Goal: Check status: Check status

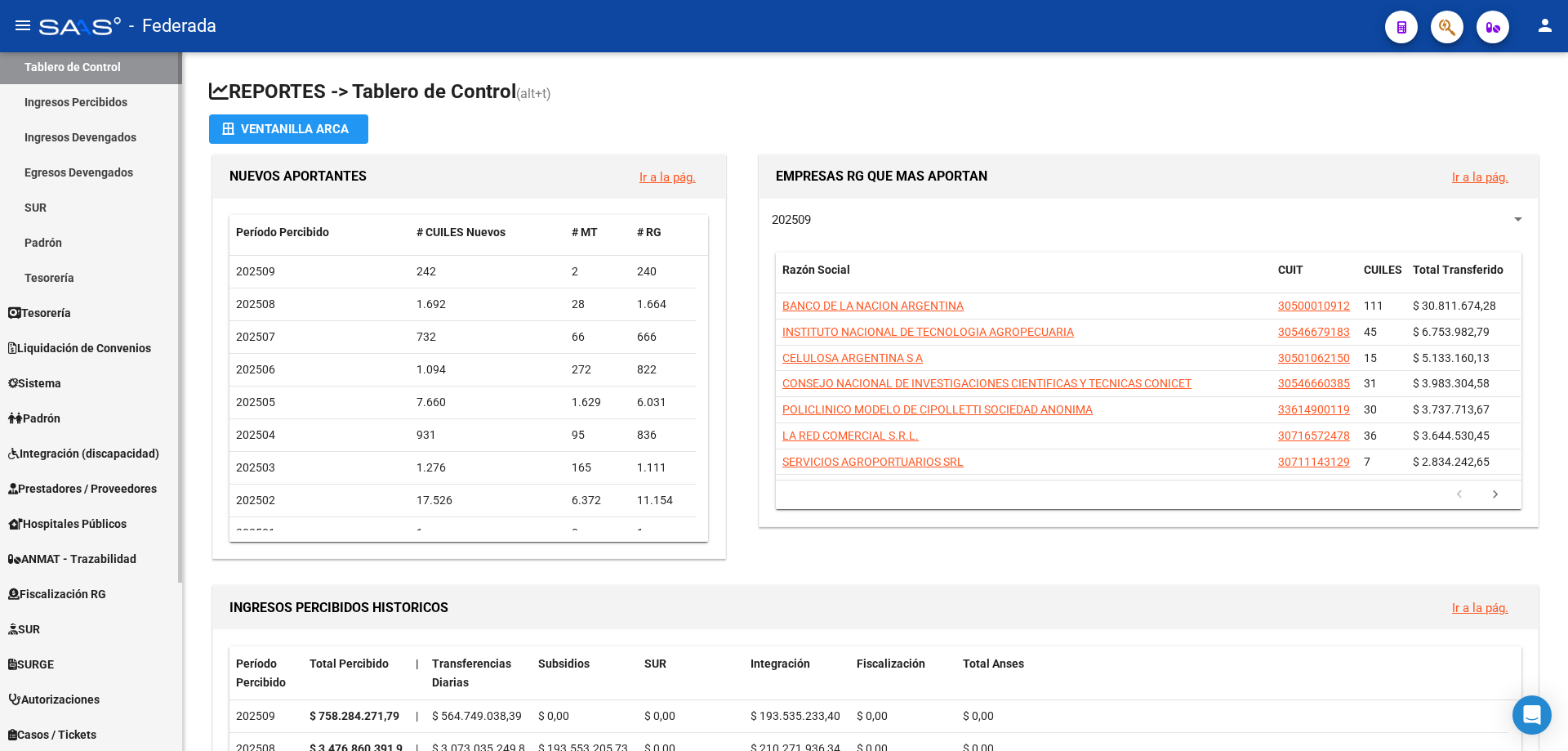
scroll to position [221, 0]
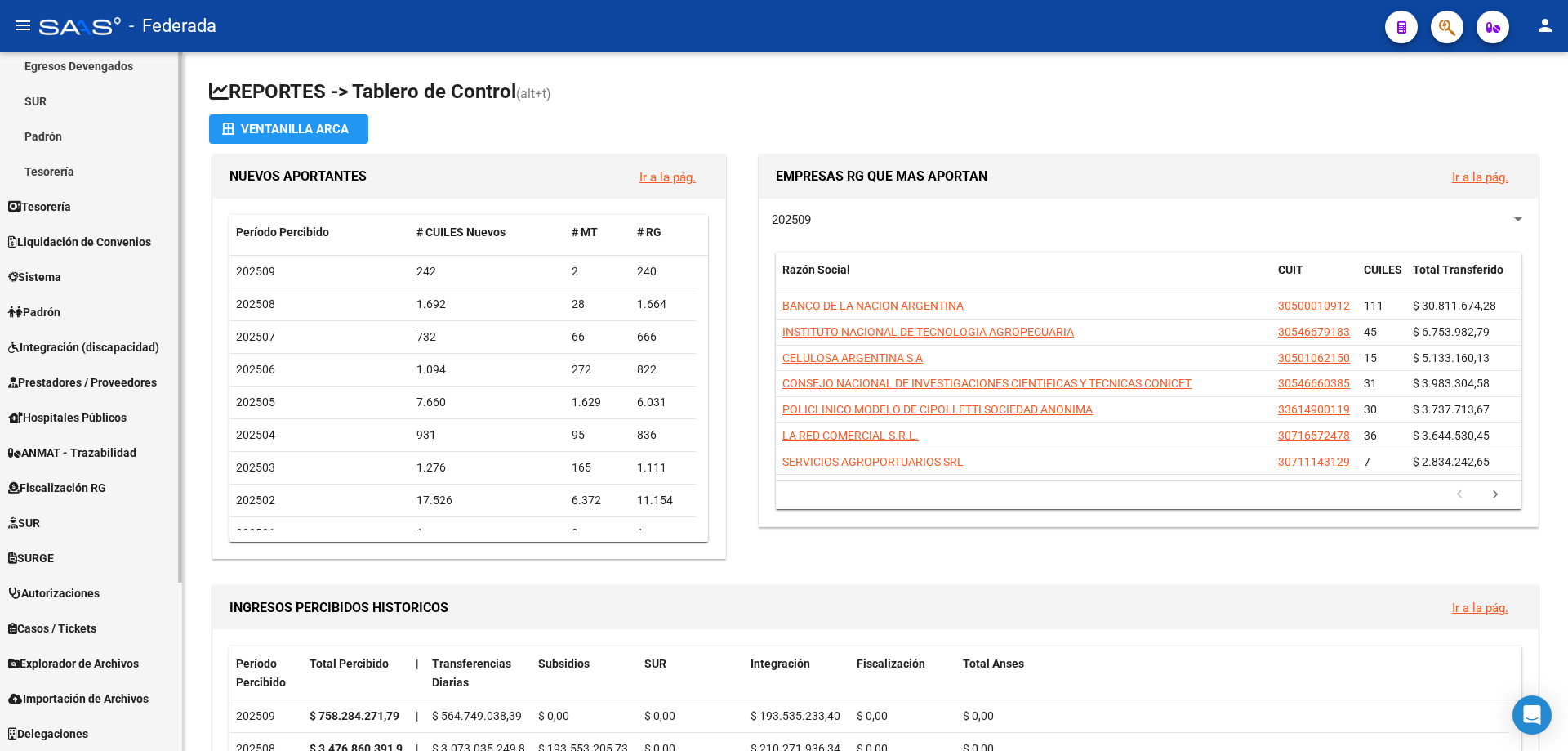
click at [110, 663] on span "Explorador de Archivos" at bounding box center [73, 664] width 131 height 18
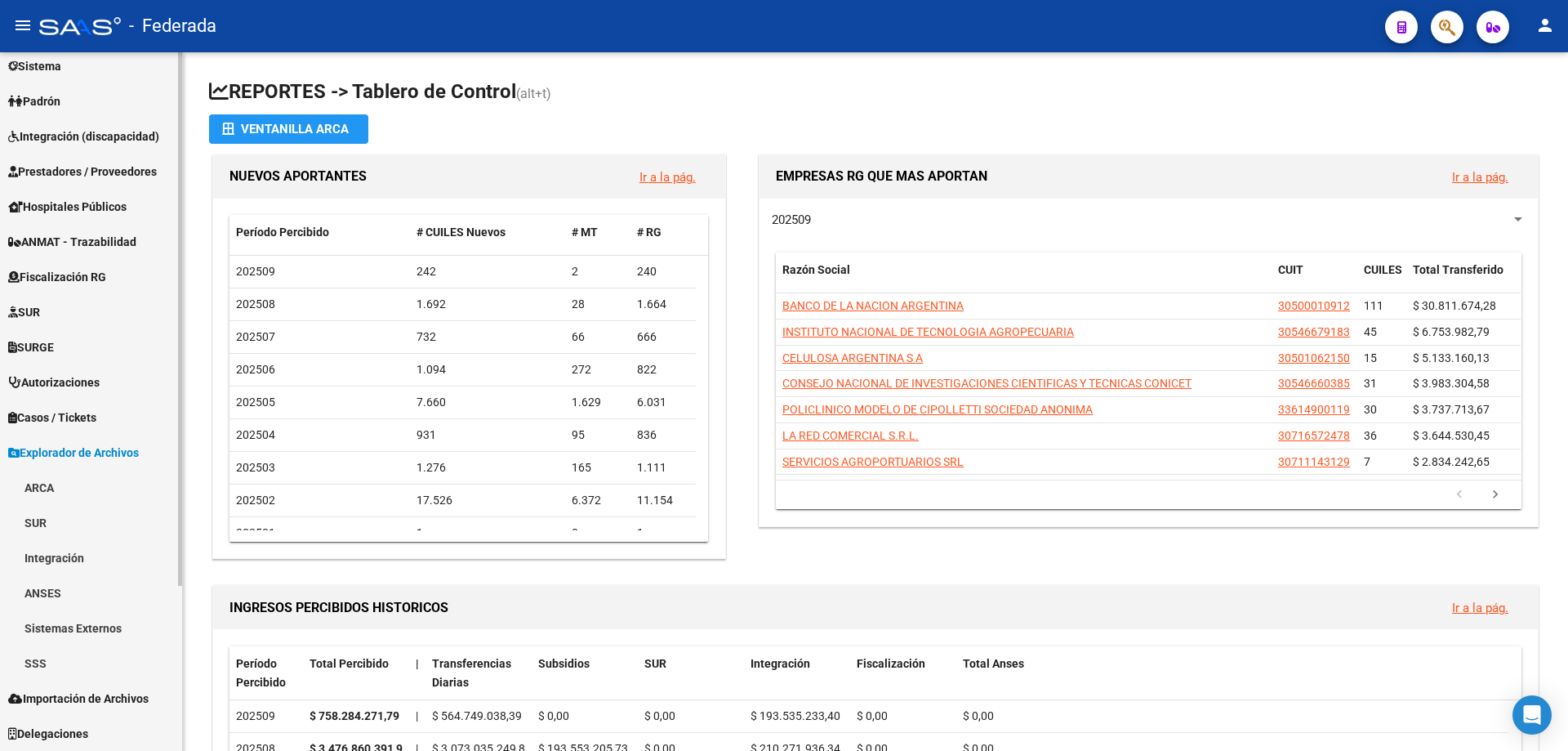
scroll to position [186, 0]
click at [50, 664] on link "SSS" at bounding box center [91, 663] width 182 height 35
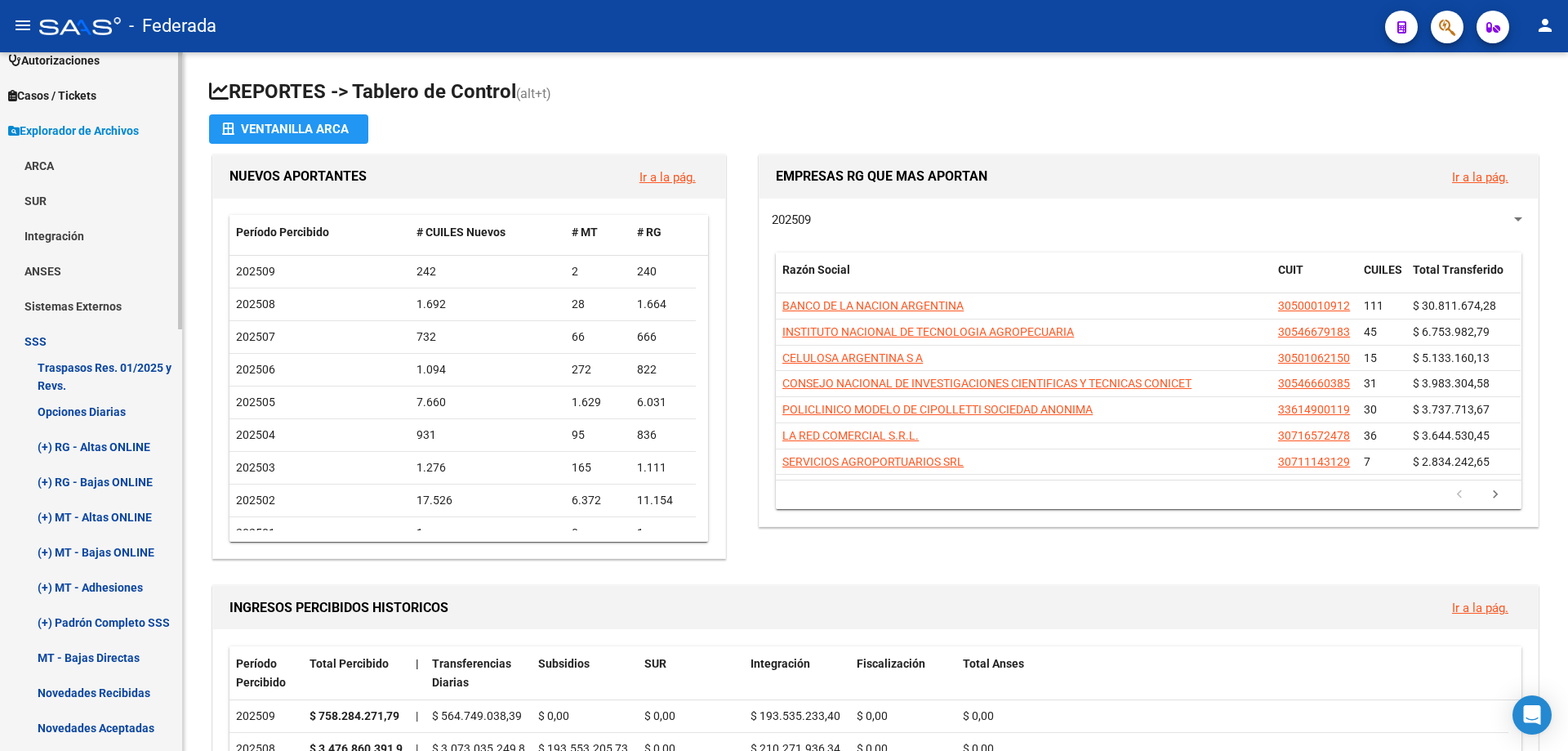
scroll to position [514, 0]
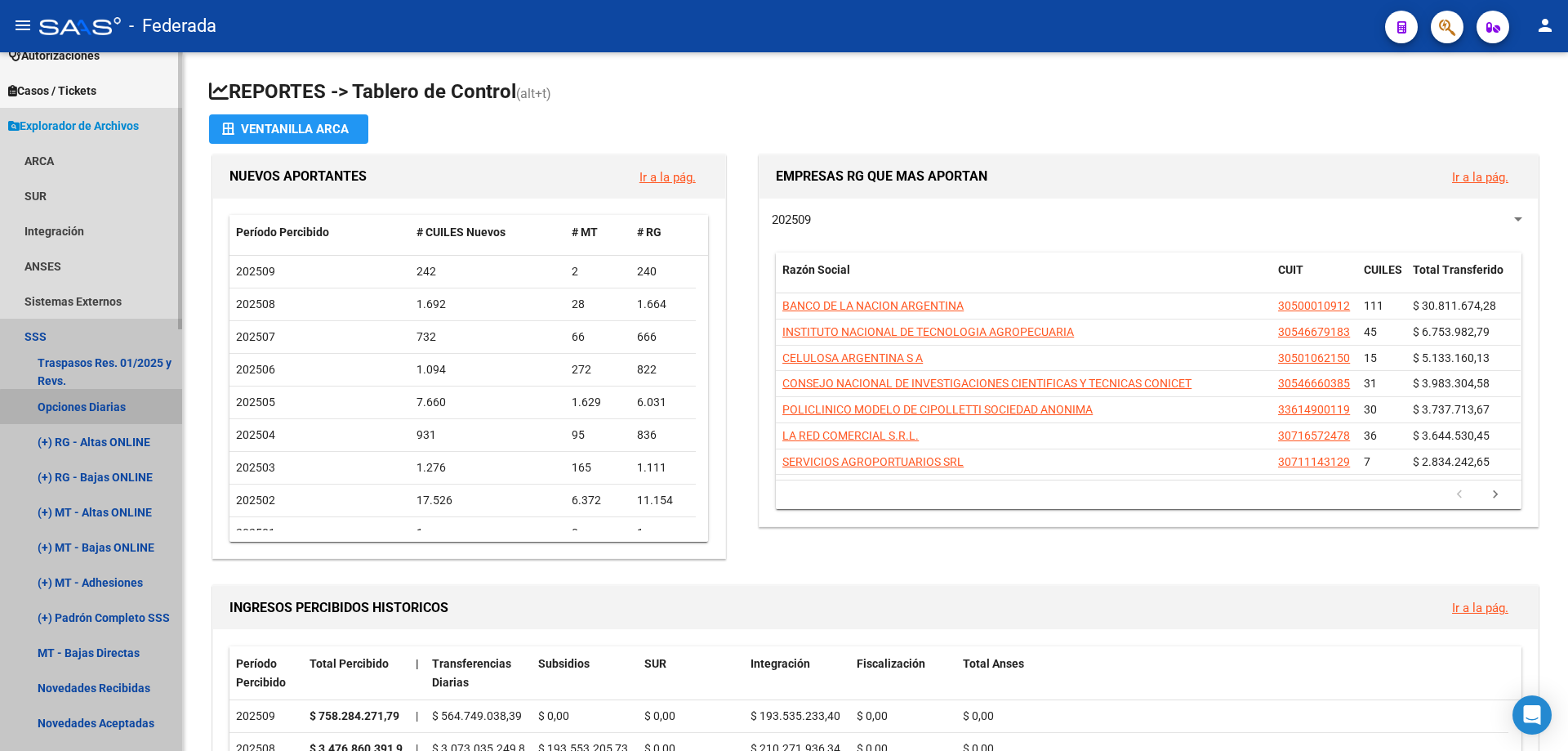
click at [94, 408] on link "Opciones Diarias" at bounding box center [91, 406] width 182 height 35
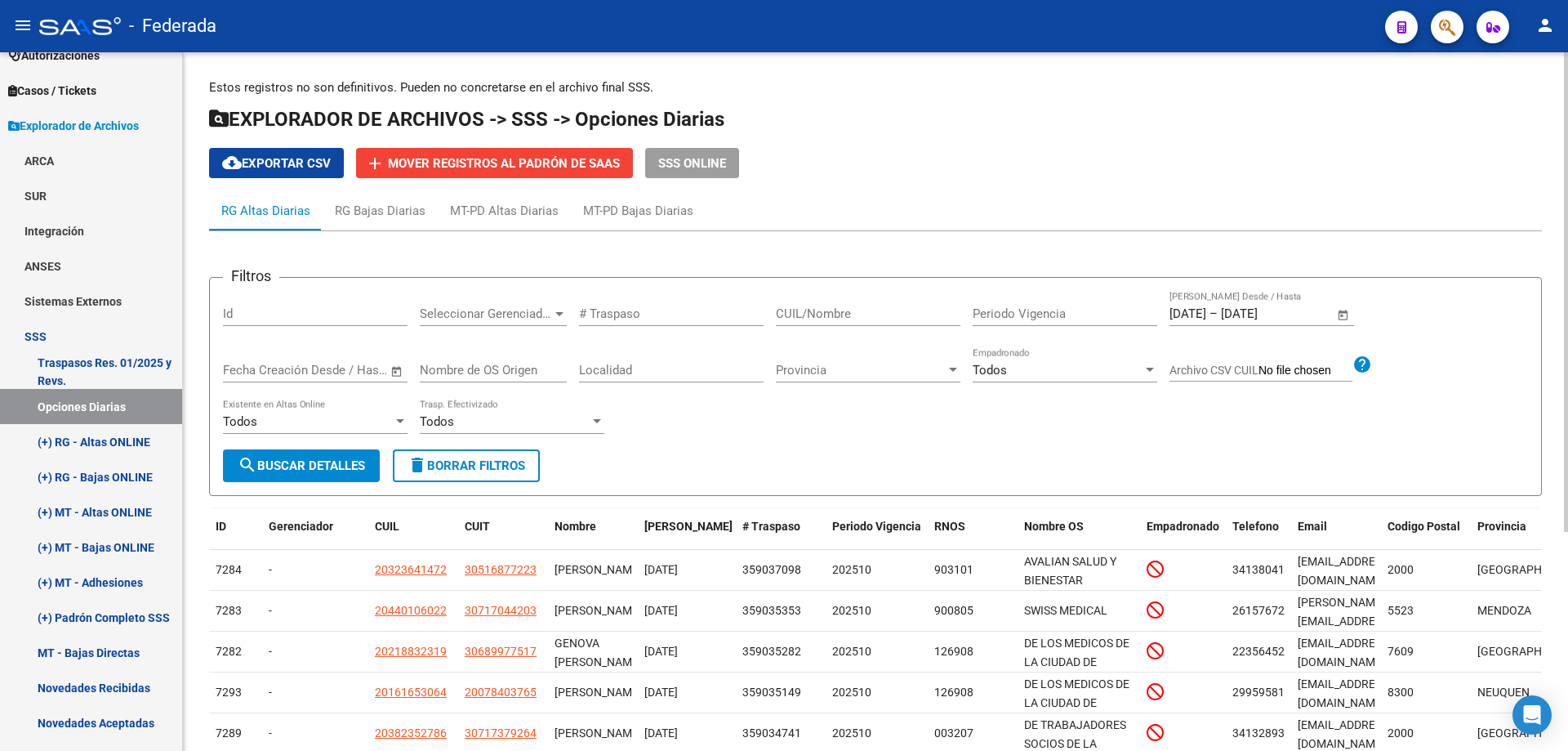
click at [1345, 311] on span "Open calendar" at bounding box center [1343, 315] width 39 height 39
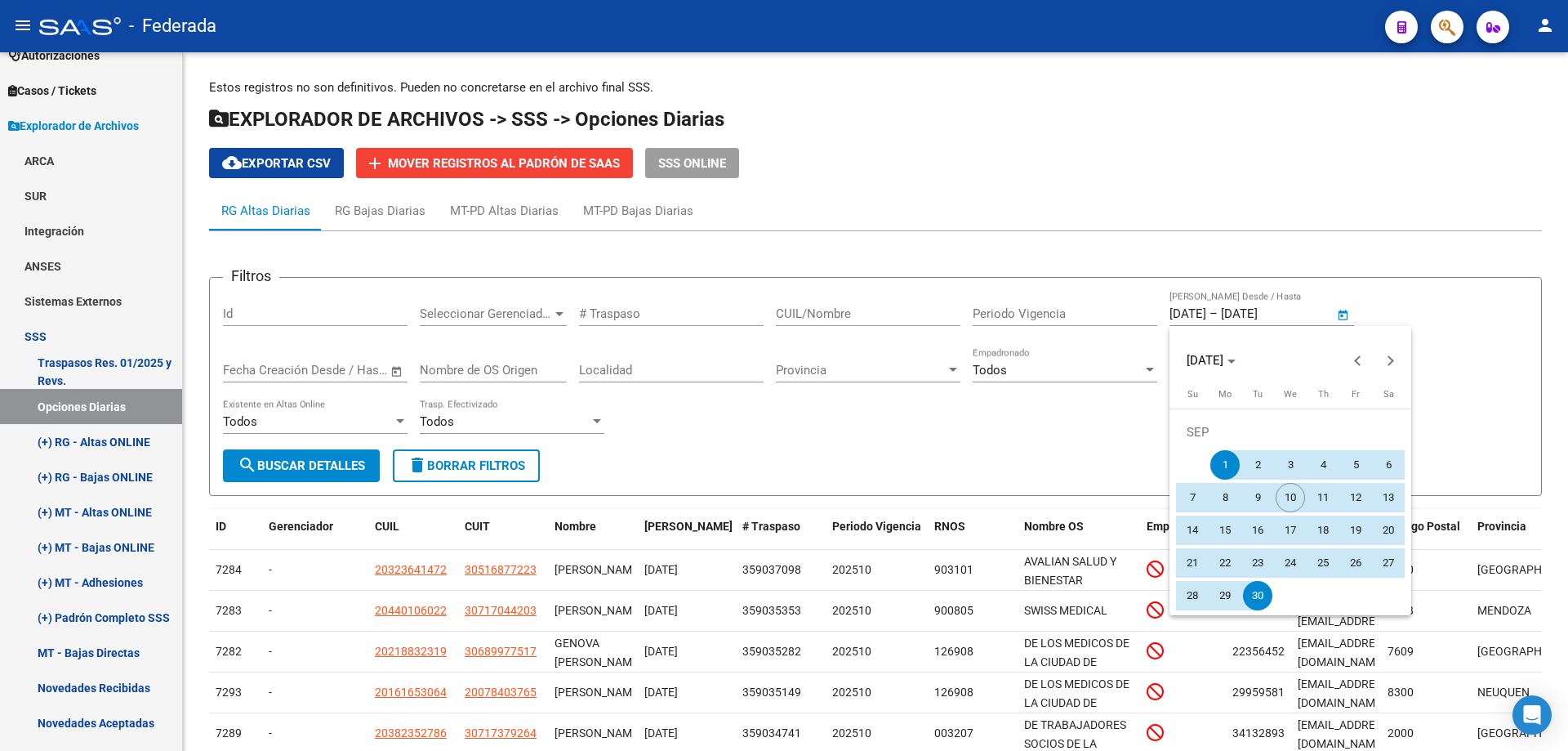
click at [1257, 499] on span "9" at bounding box center [1257, 498] width 29 height 29
type input "[DATE]"
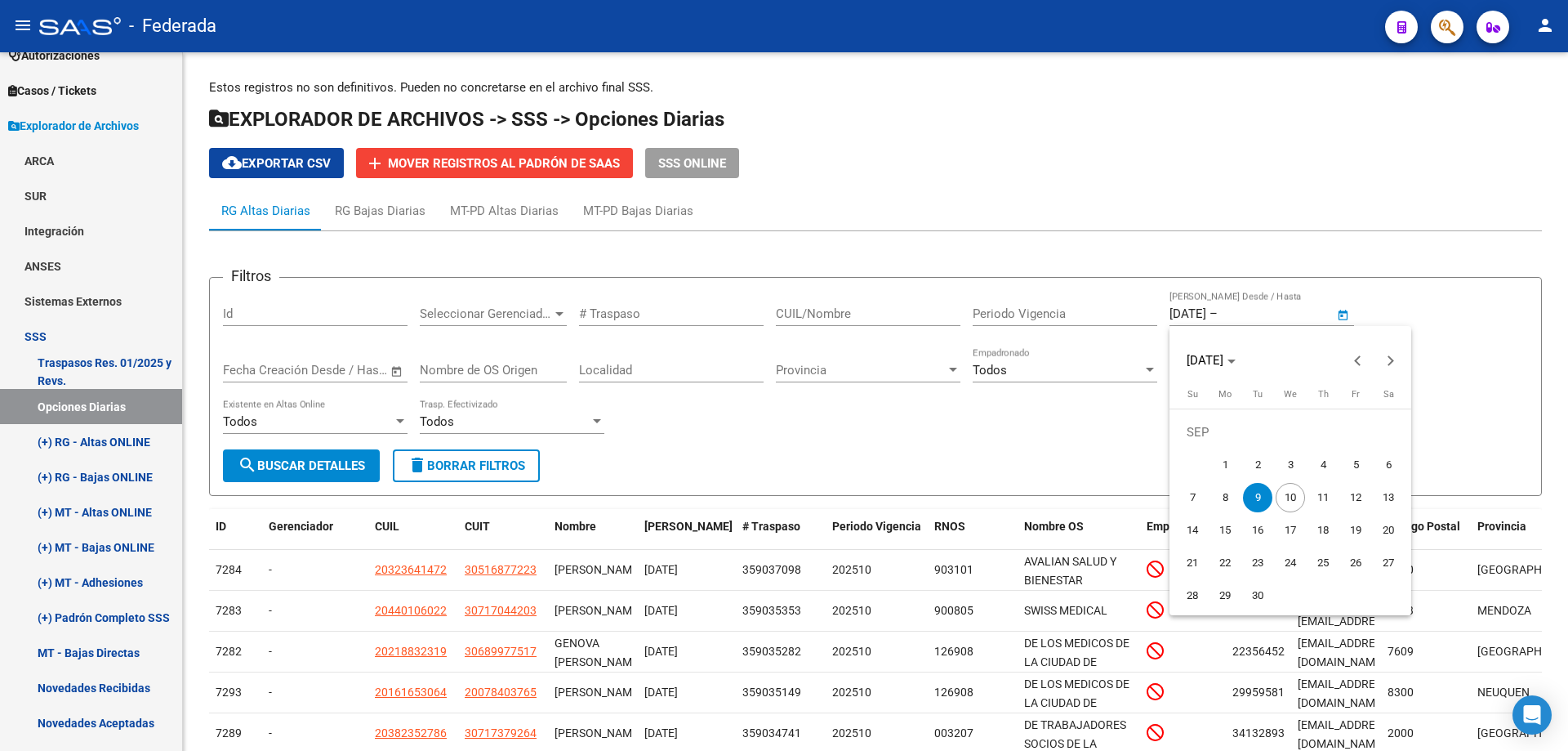
click at [1257, 499] on span "9" at bounding box center [1257, 498] width 29 height 29
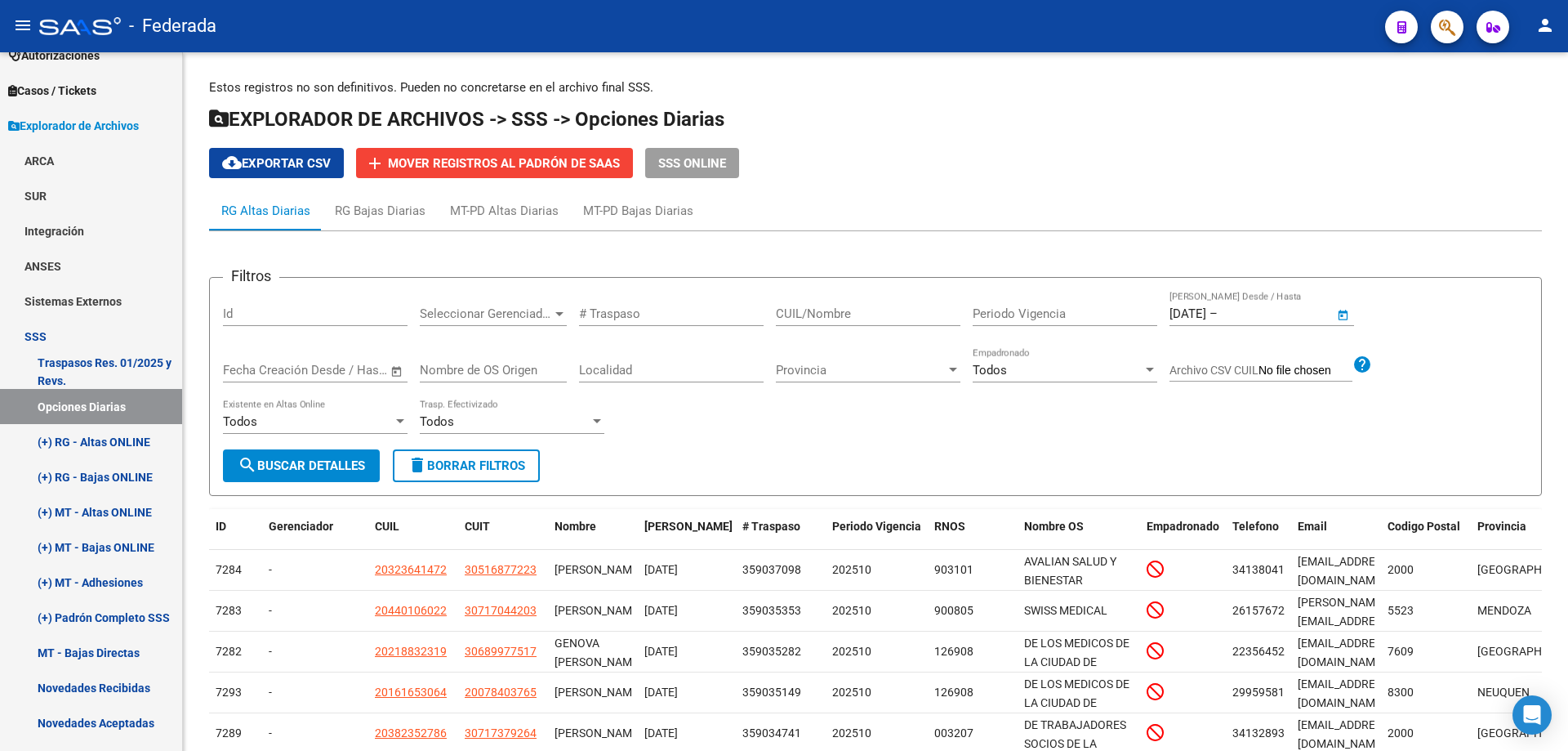
type input "[DATE]"
click at [326, 474] on button "search Buscar Detalles" at bounding box center [301, 466] width 157 height 33
